Goal: Navigation & Orientation: Find specific page/section

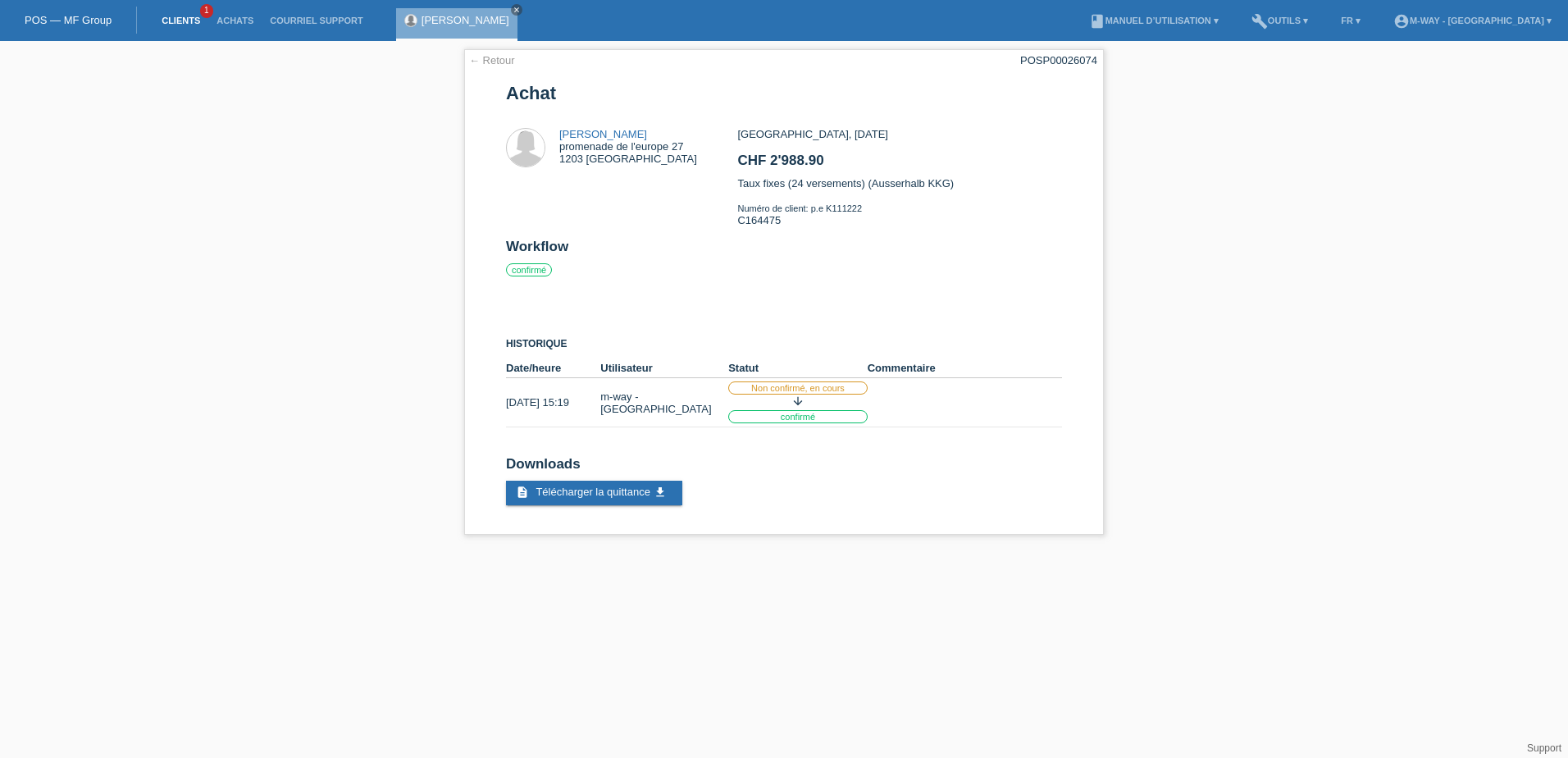
click at [191, 15] on link "Clients" at bounding box center [181, 20] width 55 height 10
